Goal: Task Accomplishment & Management: Complete application form

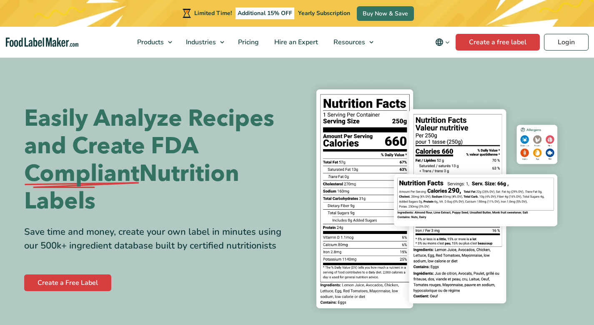
click at [85, 266] on div "Easily Analyze Recipes and Create FDA Compliant Nutrition Labels Save time and …" at bounding box center [157, 199] width 267 height 188
drag, startPoint x: 86, startPoint y: 274, endPoint x: 86, endPoint y: 281, distance: 7.5
click at [86, 274] on link "Create a Free Label" at bounding box center [67, 282] width 87 height 17
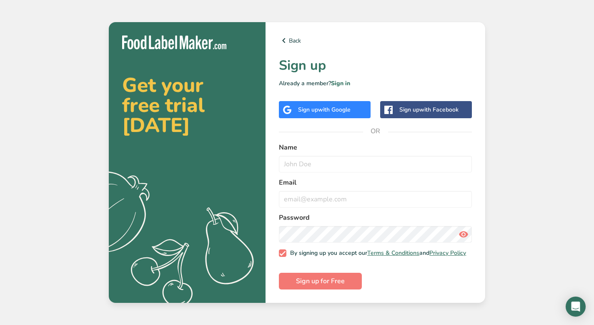
click at [309, 107] on div "Sign up with Google" at bounding box center [324, 109] width 53 height 9
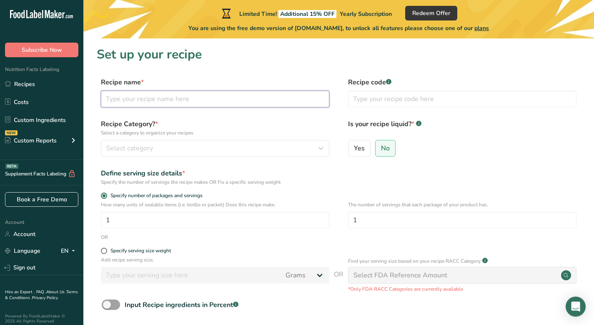
click at [287, 99] on input "text" at bounding box center [215, 99] width 229 height 17
type input "Chocolate Ice Cream"
click at [386, 101] on input "text" at bounding box center [462, 99] width 229 height 17
click at [255, 150] on div "Select category" at bounding box center [212, 148] width 213 height 10
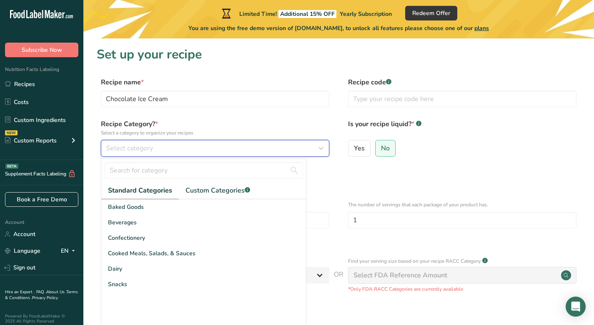
click at [255, 150] on div "Select category" at bounding box center [212, 148] width 213 height 10
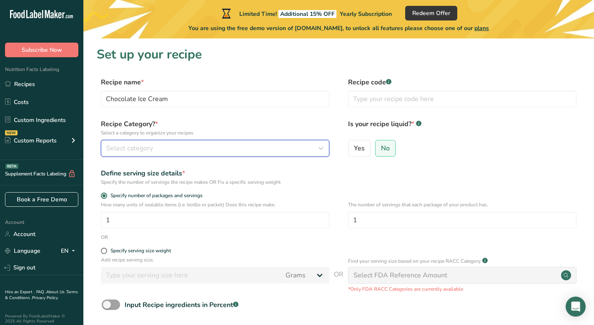
click at [255, 150] on div "Select category" at bounding box center [212, 148] width 213 height 10
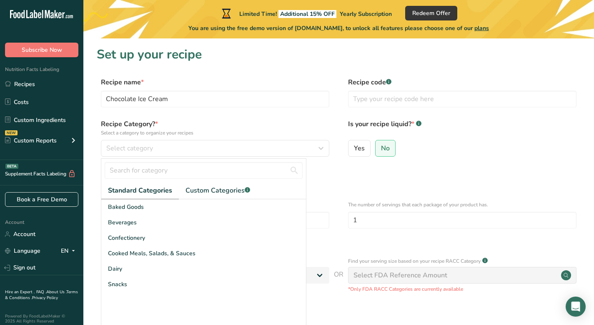
click at [206, 156] on div "Standard Categories Custom Categories .a-a{fill:#347362;}.b-a{fill:#fff;} Baked…" at bounding box center [204, 249] width 206 height 187
click at [200, 163] on input "text" at bounding box center [204, 170] width 198 height 17
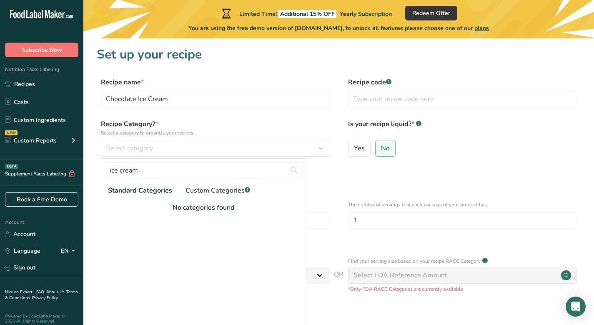
click at [189, 195] on span "Custom Categories .a-a{fill:#347362;}.b-a{fill:#fff;}" at bounding box center [218, 190] width 65 height 10
click at [182, 166] on input "ice cream" at bounding box center [204, 170] width 198 height 17
click at [158, 186] on span "Standard Categories" at bounding box center [139, 190] width 63 height 10
click at [161, 169] on input "ice cream" at bounding box center [204, 170] width 198 height 17
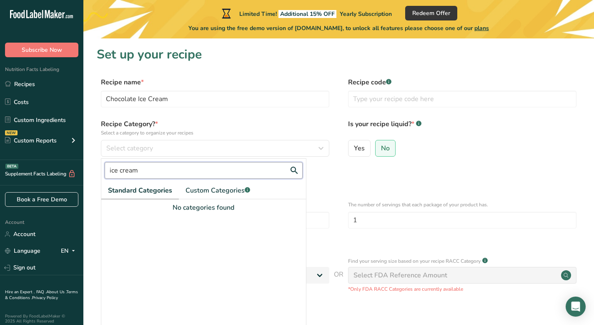
type input "ice"
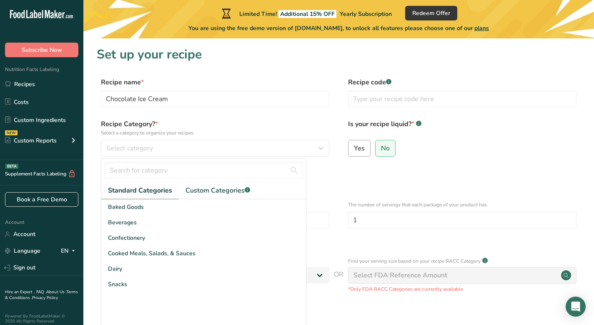
click at [357, 153] on label "Yes" at bounding box center [359, 148] width 23 height 17
click at [354, 151] on input "Yes" at bounding box center [351, 147] width 5 height 5
radio input "true"
radio input "false"
select select "22"
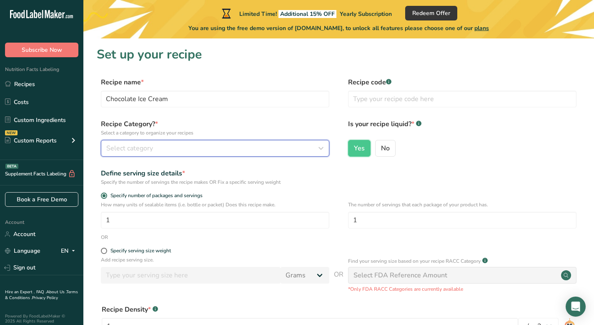
click at [306, 144] on div "Select category" at bounding box center [212, 148] width 213 height 10
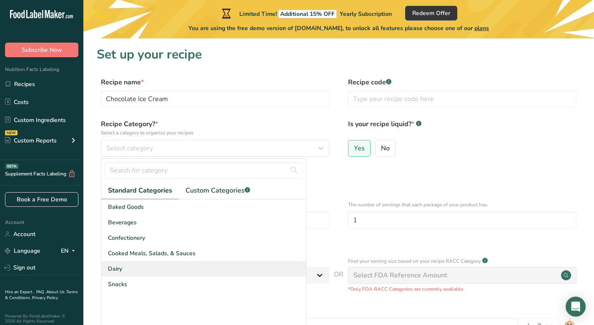
click at [147, 267] on div "Dairy" at bounding box center [203, 268] width 205 height 15
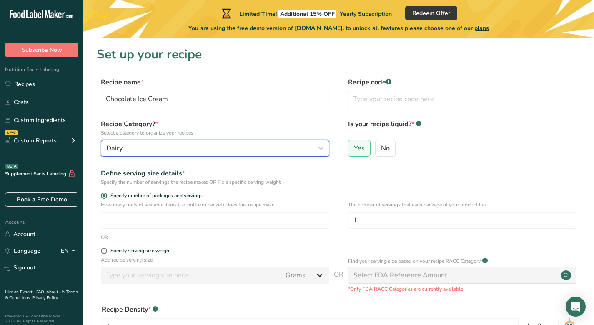
click at [173, 144] on div "Dairy" at bounding box center [212, 148] width 213 height 10
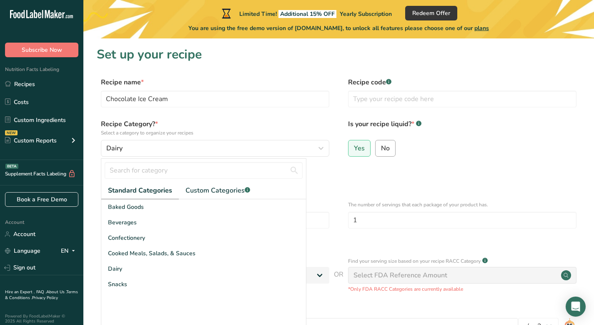
click at [380, 152] on label "No" at bounding box center [385, 148] width 20 height 17
click at [380, 151] on input "No" at bounding box center [378, 147] width 5 height 5
radio input "true"
radio input "false"
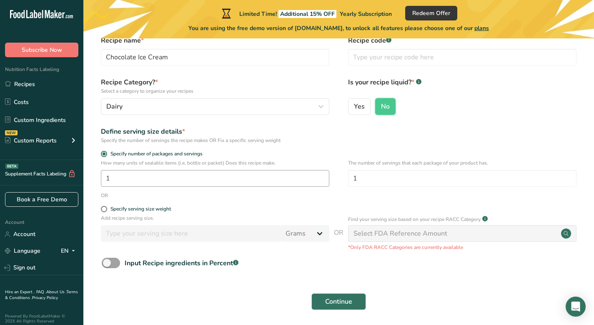
scroll to position [43, 0]
click at [235, 179] on input "1" at bounding box center [215, 177] width 229 height 17
type input "30"
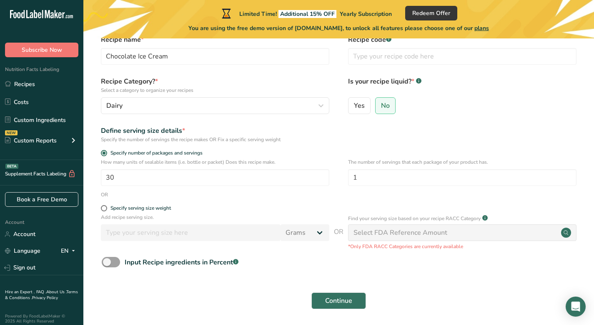
click at [354, 191] on div "OR" at bounding box center [339, 195] width 484 height 8
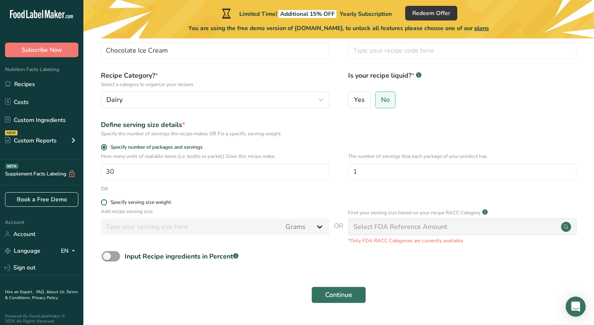
click at [150, 202] on div "Specify serving size weight" at bounding box center [141, 202] width 60 height 6
click at [106, 202] on input "Specify serving size weight" at bounding box center [103, 201] width 5 height 5
radio input "true"
radio input "false"
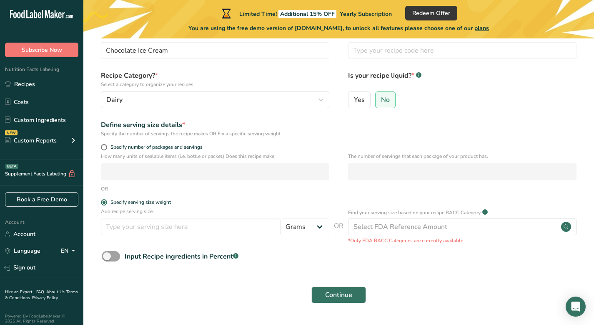
click at [128, 151] on div "Specify number of packages and servings" at bounding box center [215, 148] width 229 height 8
click at [128, 148] on span "Specify number of packages and servings" at bounding box center [155, 147] width 96 height 6
click at [106, 148] on input "Specify number of packages and servings" at bounding box center [103, 146] width 5 height 5
radio input "true"
radio input "false"
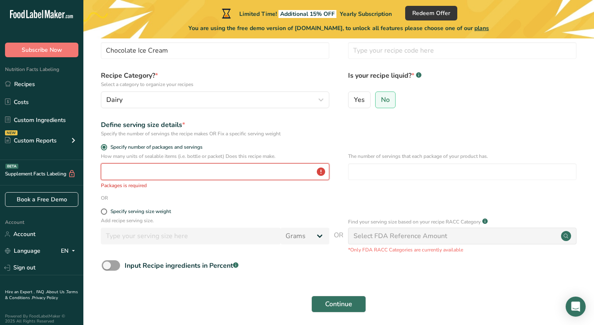
click at [132, 169] on input "number" at bounding box center [215, 171] width 229 height 17
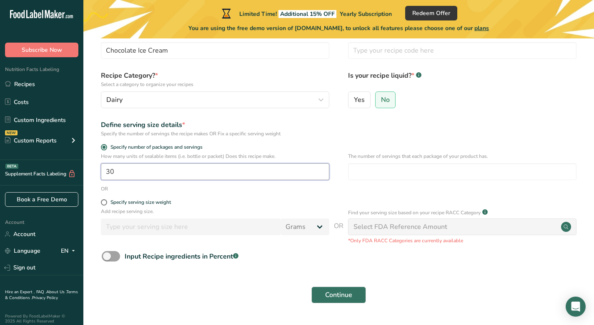
type input "30"
type input "1"
click at [151, 288] on div "Continue" at bounding box center [339, 294] width 484 height 27
click at [143, 256] on div "Input Recipe ingredients in Percent .a-a{fill:#347362;}.b-a{fill:#fff;}" at bounding box center [182, 256] width 114 height 10
click at [107, 256] on input "Input Recipe ingredients in Percent .a-a{fill:#347362;}.b-a{fill:#fff;}" at bounding box center [104, 255] width 5 height 5
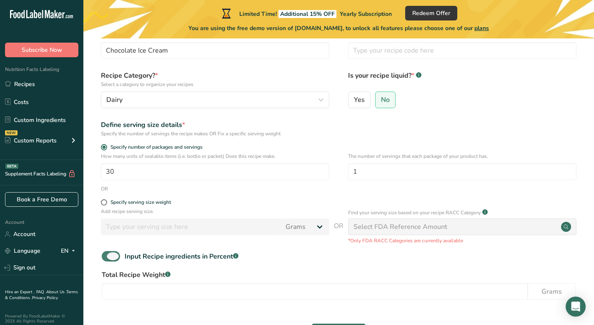
click at [143, 256] on div "Input Recipe ingredients in Percent .a-a{fill:#347362;}.b-a{fill:#fff;}" at bounding box center [182, 256] width 114 height 10
click at [107, 256] on input "Input Recipe ingredients in Percent .a-a{fill:#347362;}.b-a{fill:#fff;}" at bounding box center [104, 255] width 5 height 5
checkbox input "false"
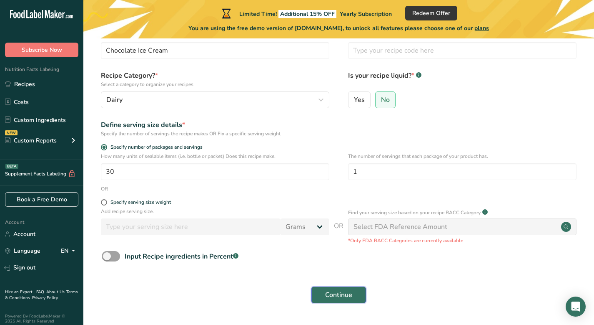
click at [341, 286] on button "Continue" at bounding box center [339, 294] width 55 height 17
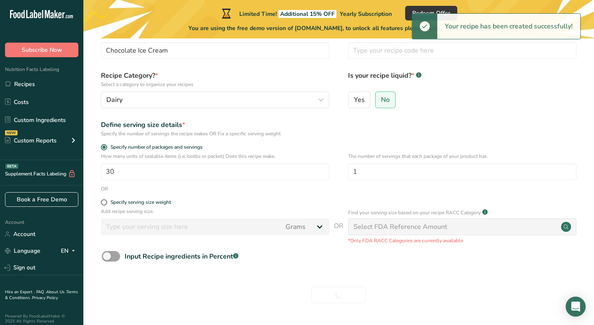
click at [337, 310] on section "Set up your recipe Recipe name * Chocolate Ice Cream Recipe code .a-a{fill:#347…" at bounding box center [338, 155] width 511 height 331
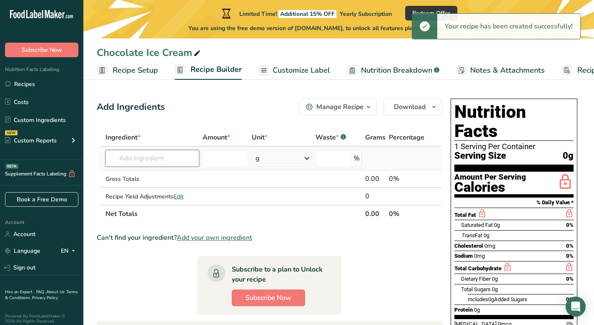
click at [164, 164] on input "text" at bounding box center [153, 158] width 94 height 17
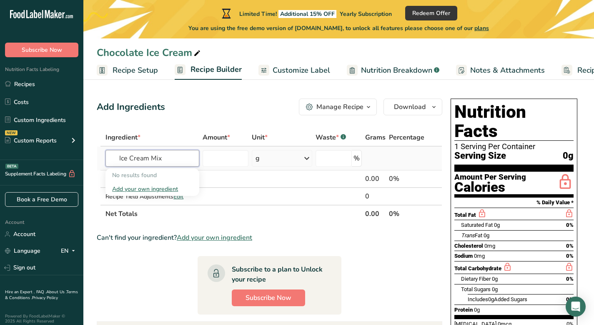
click at [123, 158] on input "Ice Cream Mix" at bounding box center [153, 158] width 94 height 17
click at [137, 158] on input "Ice Cream Mix" at bounding box center [153, 158] width 94 height 17
click at [149, 159] on input "Ice Cream Mix" at bounding box center [153, 158] width 94 height 17
type input "Ice Cream Mix"
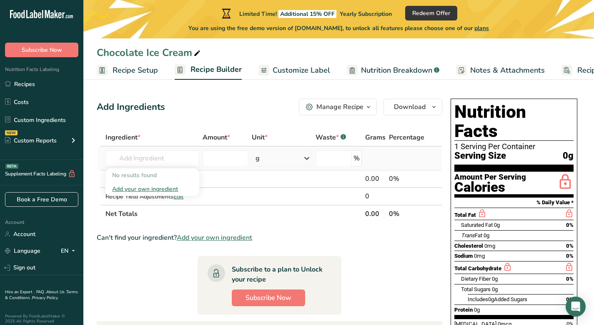
click at [155, 189] on div "Add your own ingredient" at bounding box center [152, 188] width 81 height 9
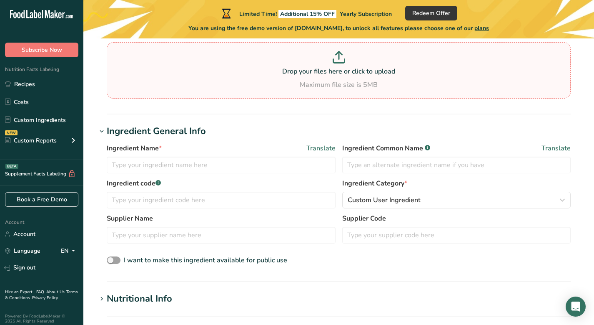
scroll to position [78, 0]
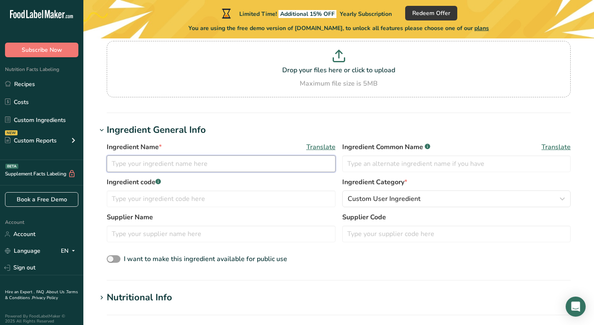
click at [167, 169] on input "text" at bounding box center [221, 163] width 229 height 17
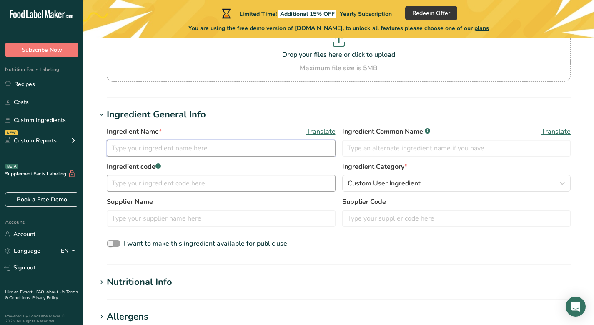
scroll to position [96, 0]
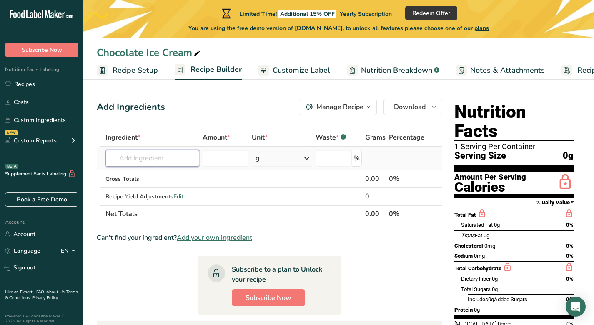
click at [165, 160] on input "text" at bounding box center [153, 158] width 94 height 17
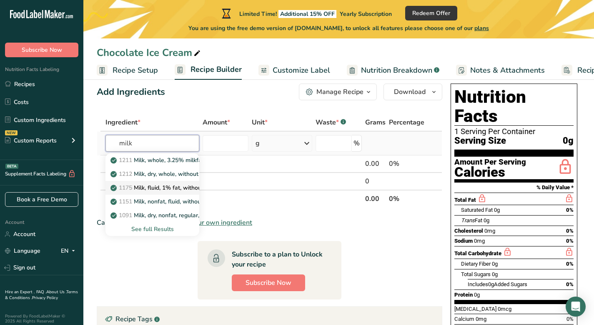
scroll to position [16, 0]
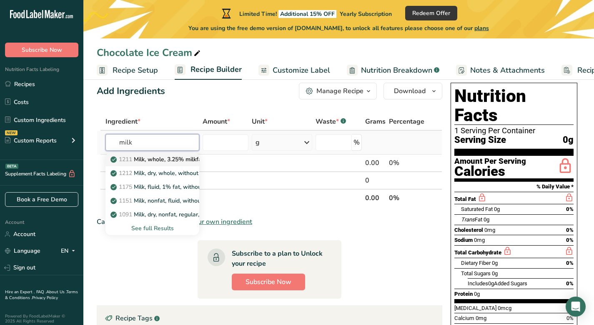
type input "milk"
click at [168, 161] on p "1211 Milk, whole, 3.25% milkfat, without added vitamin A and vitamin D" at bounding box center [223, 159] width 222 height 9
type input "Milk, whole, 3.25% milkfat, without added vitamin A and vitamin D"
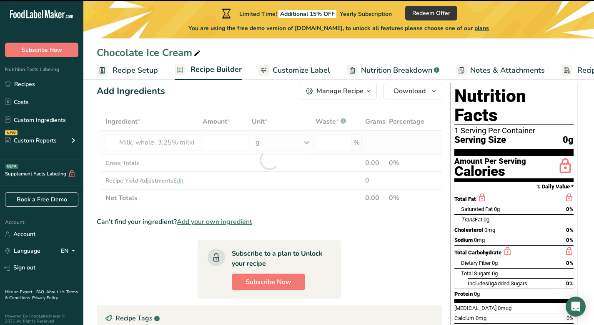
type input "0"
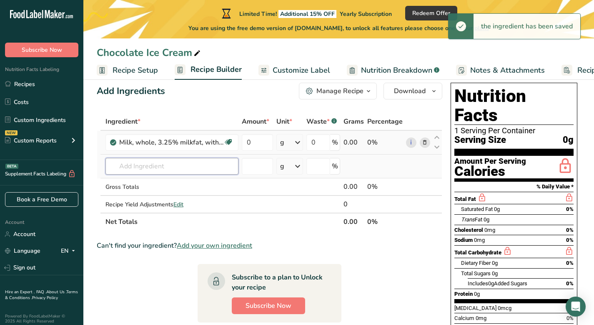
click at [168, 161] on input "text" at bounding box center [172, 166] width 133 height 17
click at [277, 145] on div "g" at bounding box center [290, 142] width 27 height 17
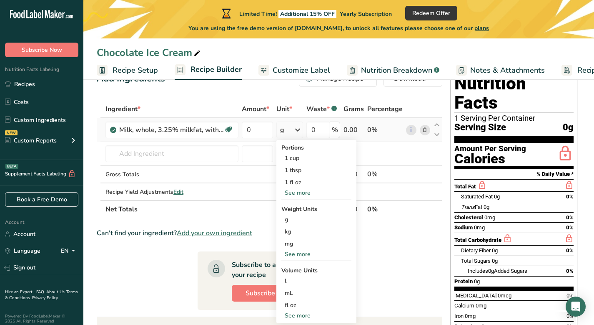
scroll to position [33, 0]
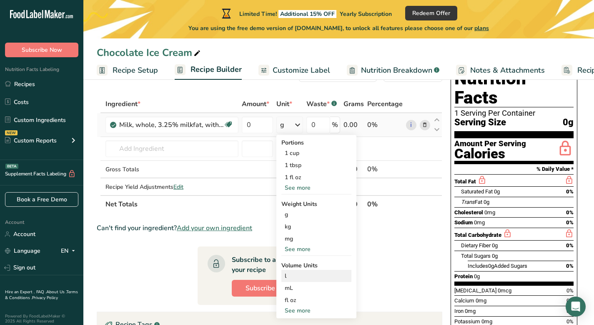
click at [292, 277] on div "l" at bounding box center [316, 275] width 63 height 9
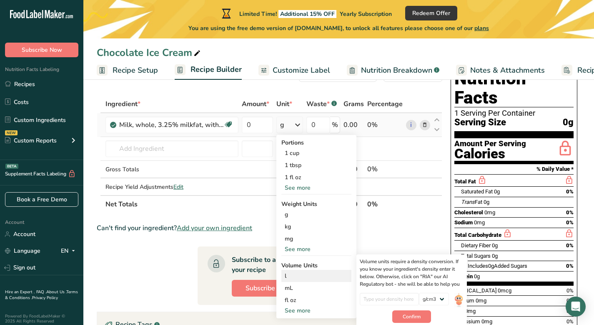
click at [288, 272] on div "l" at bounding box center [316, 275] width 63 height 9
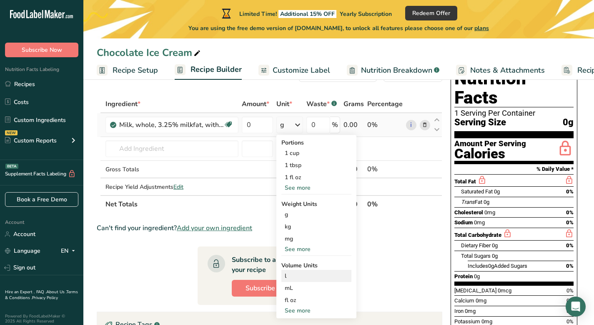
click at [286, 274] on div "l" at bounding box center [316, 275] width 63 height 9
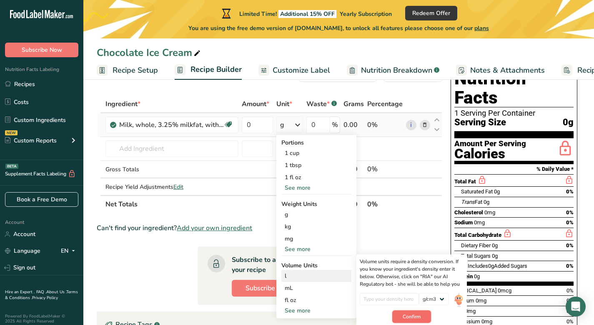
click at [395, 311] on button "Confirm" at bounding box center [412, 316] width 39 height 13
click at [386, 299] on input "number" at bounding box center [390, 298] width 60 height 13
type input "1"
type input "5"
click at [412, 314] on span "Confirm" at bounding box center [412, 316] width 18 height 8
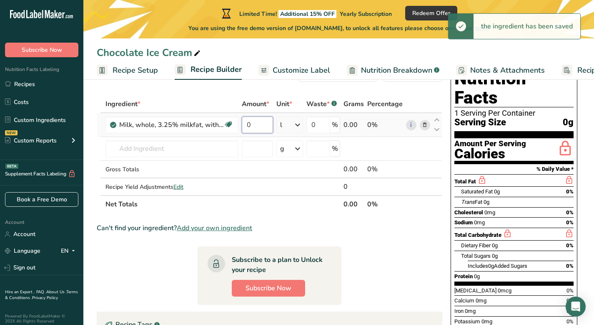
click at [261, 127] on input "0" at bounding box center [257, 124] width 31 height 17
